Goal: Task Accomplishment & Management: Use online tool/utility

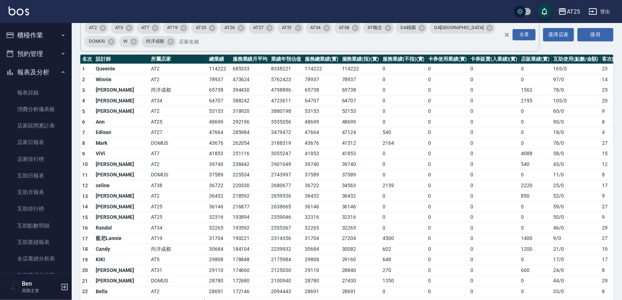
click at [564, 10] on icon "button" at bounding box center [563, 11] width 9 height 9
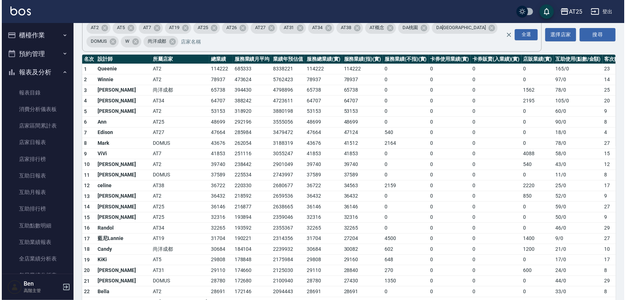
scroll to position [144, 0]
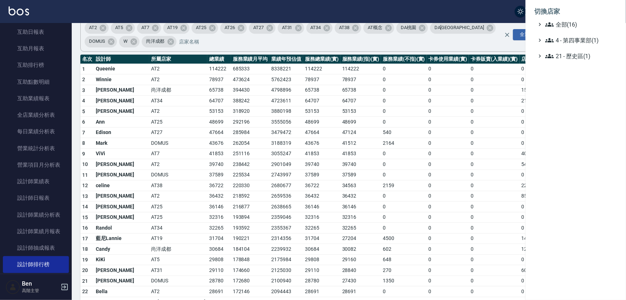
click at [567, 17] on li "切換店家" at bounding box center [575, 11] width 83 height 17
click at [569, 21] on span "全部(16)" at bounding box center [579, 24] width 69 height 9
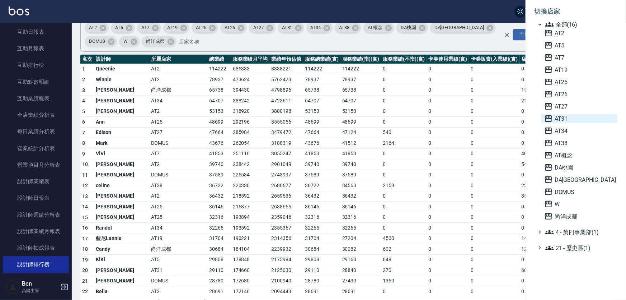
click at [567, 114] on span "AT31" at bounding box center [579, 118] width 70 height 9
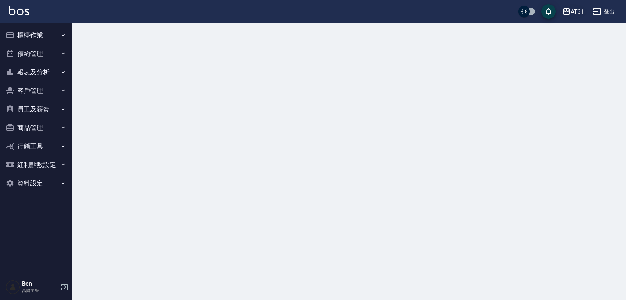
click at [575, 14] on div "AT31" at bounding box center [577, 11] width 13 height 9
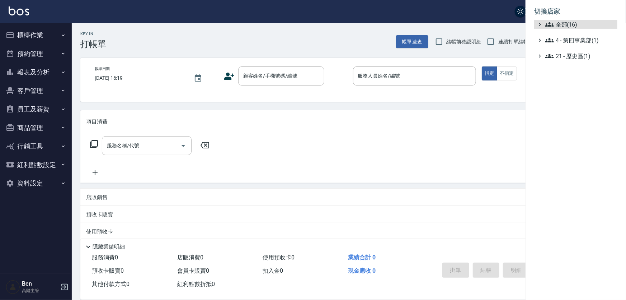
click at [578, 25] on span "全部(16)" at bounding box center [579, 24] width 69 height 9
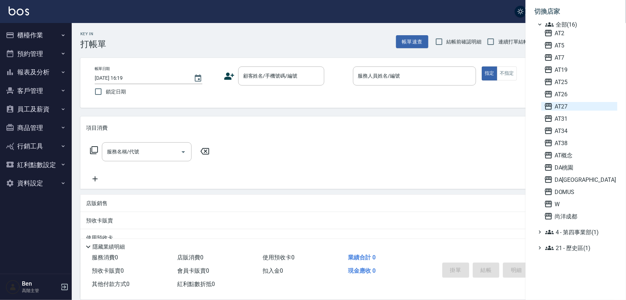
click at [577, 106] on span "AT27" at bounding box center [579, 106] width 70 height 9
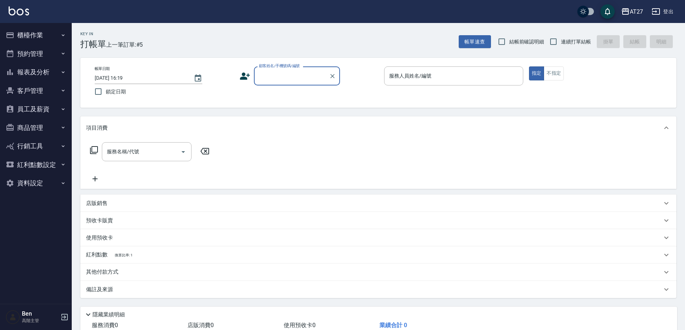
drag, startPoint x: 35, startPoint y: 126, endPoint x: 34, endPoint y: 131, distance: 5.1
click at [35, 126] on button "商品管理" at bounding box center [36, 127] width 66 height 19
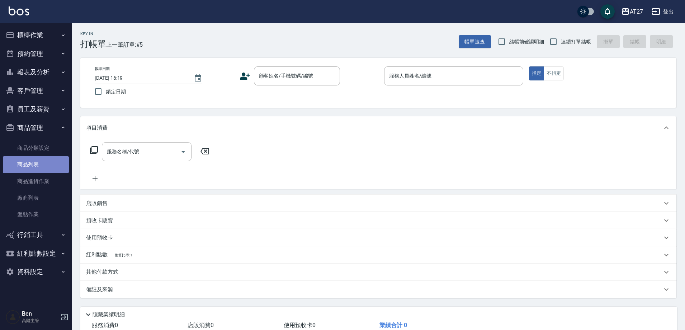
click at [27, 161] on link "商品列表" at bounding box center [36, 164] width 66 height 17
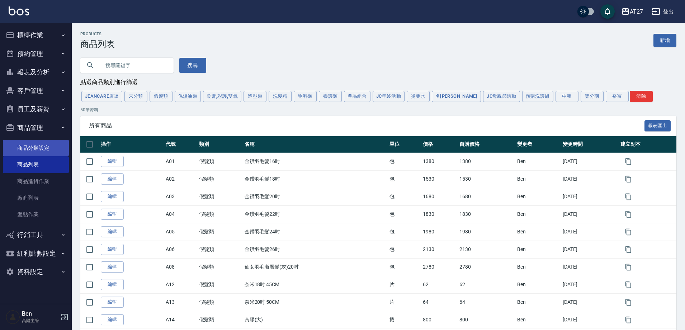
click at [128, 68] on input "text" at bounding box center [133, 65] width 67 height 19
type input "[PERSON_NAME]"
